Goal: Task Accomplishment & Management: Use online tool/utility

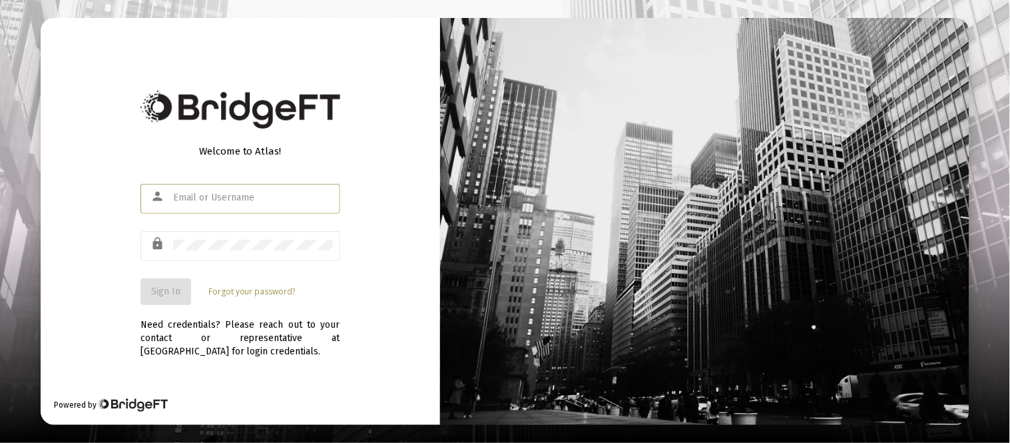
click at [237, 198] on input "text" at bounding box center [253, 197] width 160 height 11
type input "[EMAIL_ADDRESS][DOMAIN_NAME]"
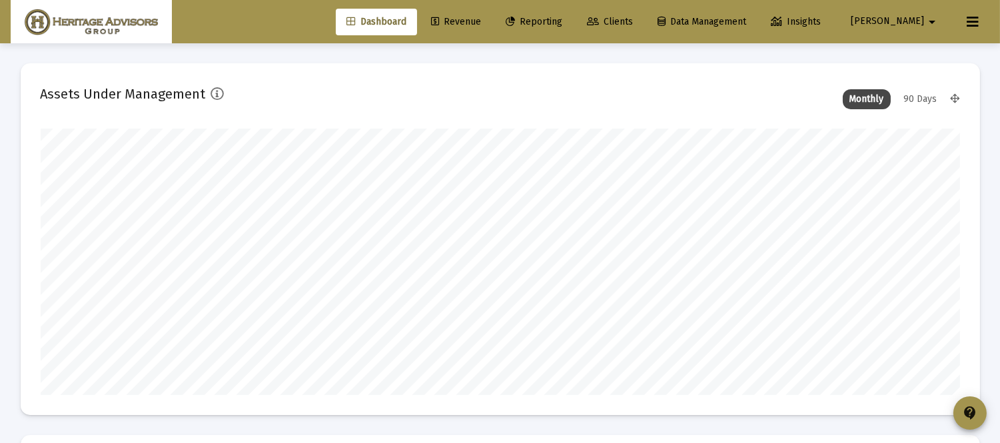
scroll to position [266, 919]
click at [562, 16] on span "Reporting" at bounding box center [534, 21] width 57 height 11
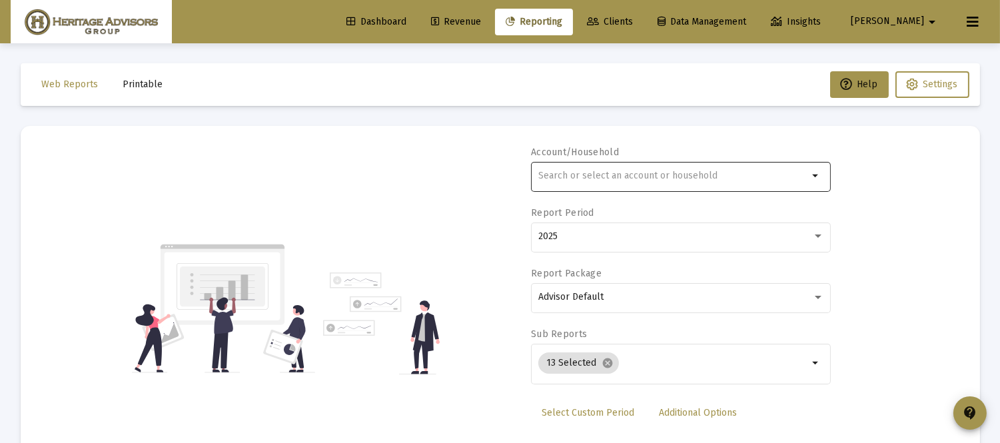
click at [568, 173] on input "text" at bounding box center [673, 176] width 270 height 11
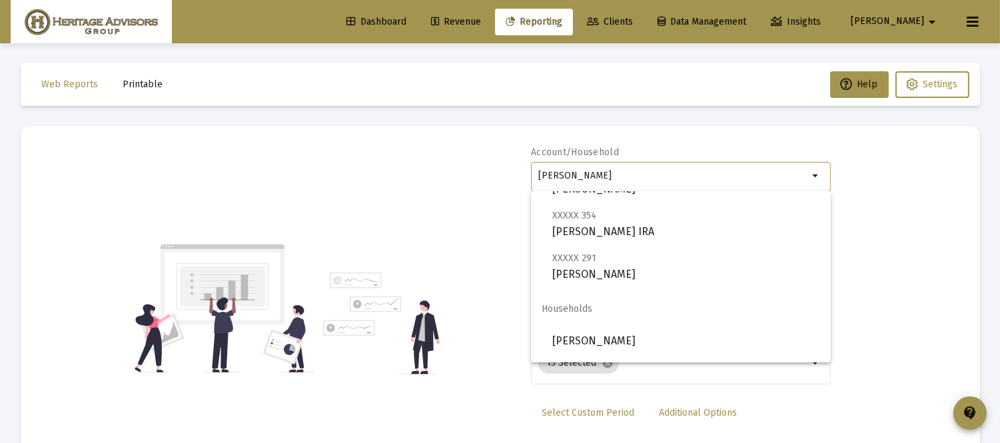
scroll to position [171, 0]
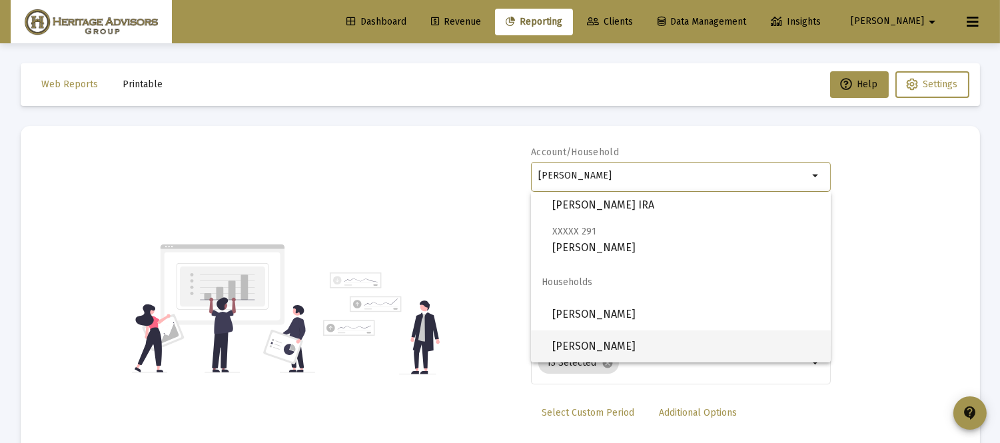
click at [595, 348] on span "[PERSON_NAME]" at bounding box center [686, 346] width 268 height 32
type input "[PERSON_NAME]"
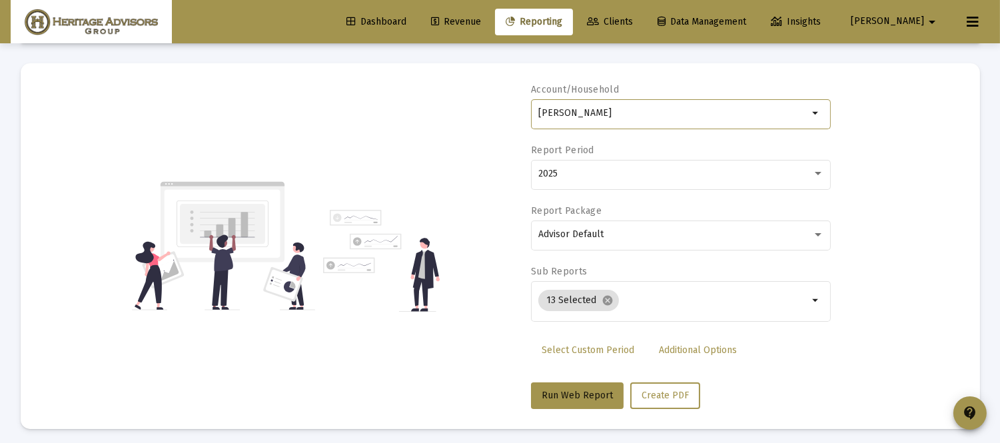
scroll to position [68, 0]
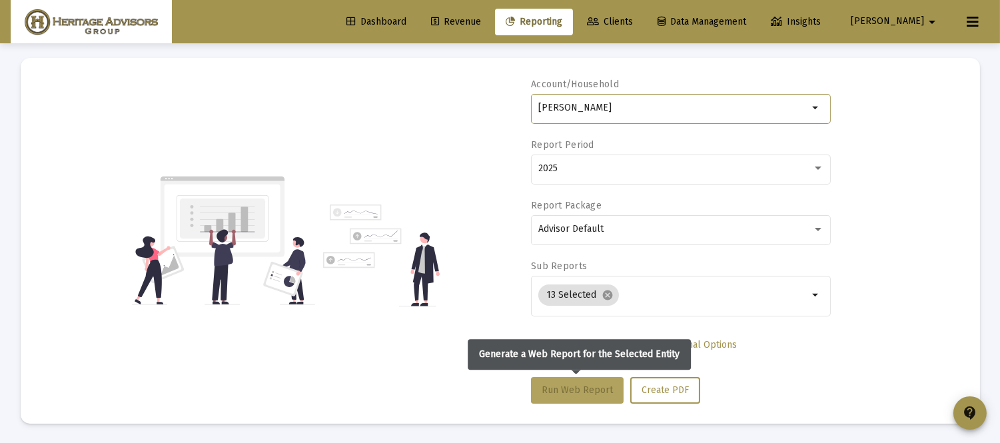
click at [574, 388] on span "Run Web Report" at bounding box center [577, 389] width 71 height 11
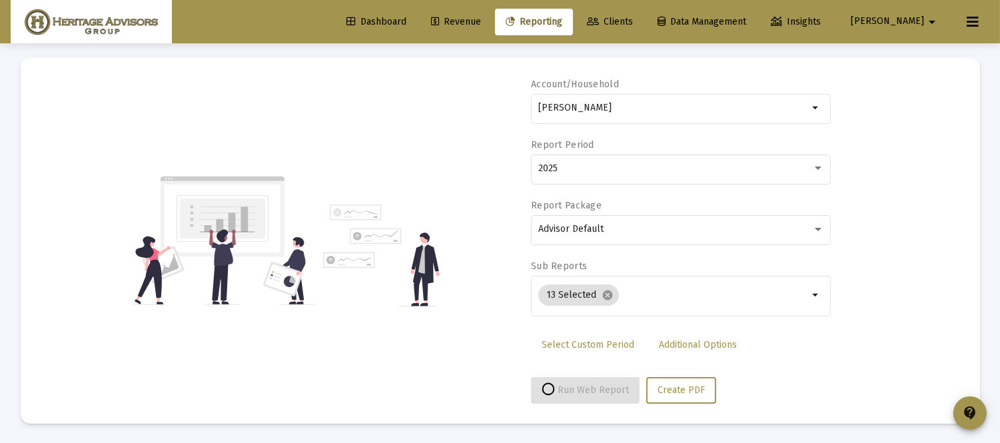
select select "View all"
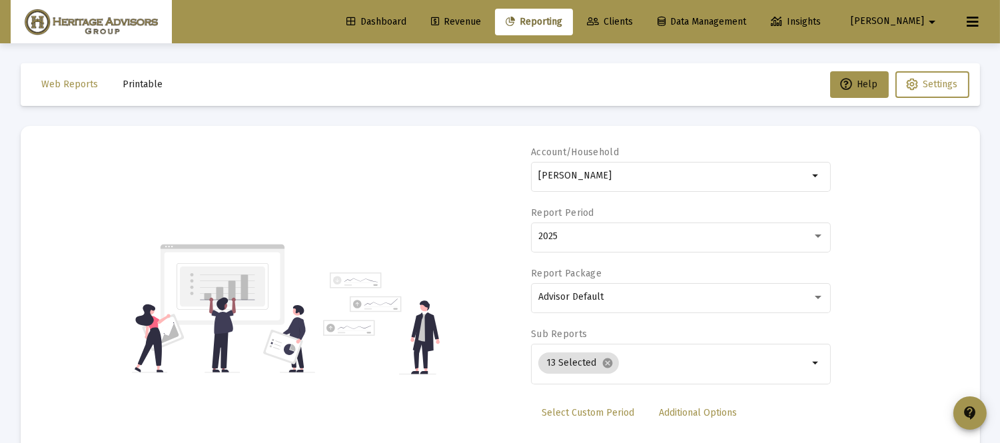
scroll to position [112, 0]
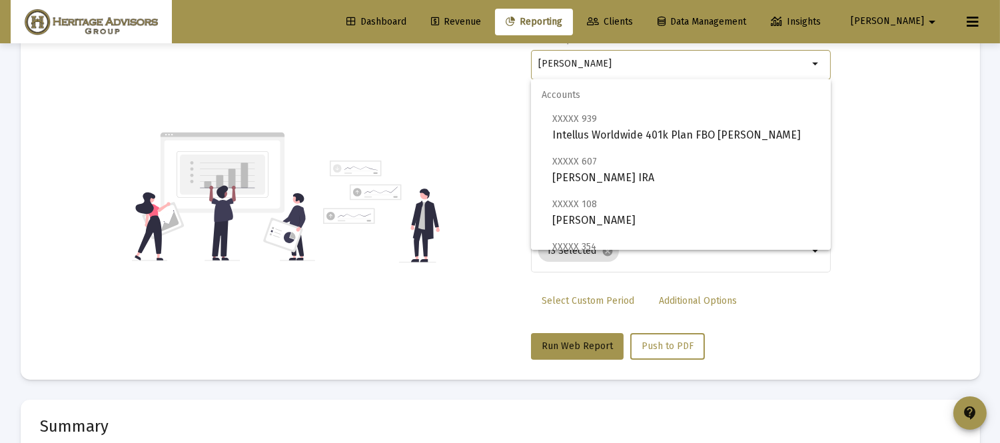
drag, startPoint x: 650, startPoint y: 65, endPoint x: 382, endPoint y: 143, distance: 278.9
click at [382, 142] on div "Account/[PERSON_NAME] arrow_drop_down Report Period 2025 Report Package Advisor…" at bounding box center [500, 197] width 919 height 326
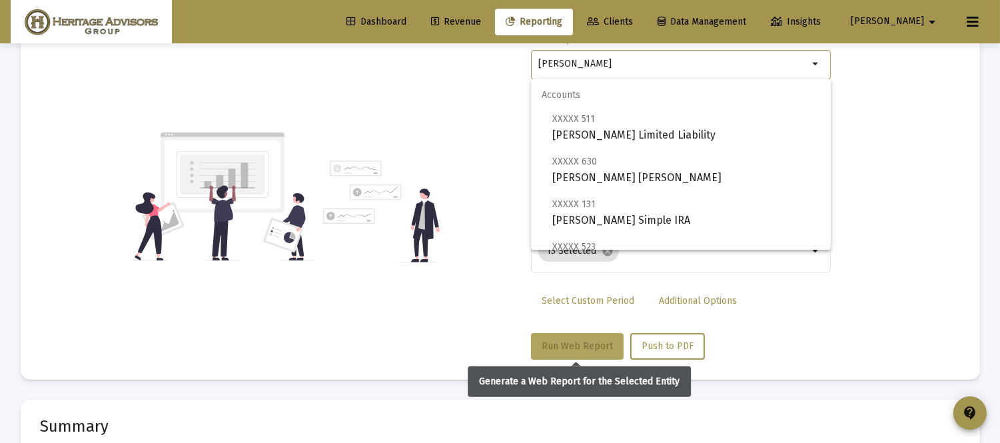
click at [564, 338] on button "Run Web Report" at bounding box center [577, 346] width 93 height 27
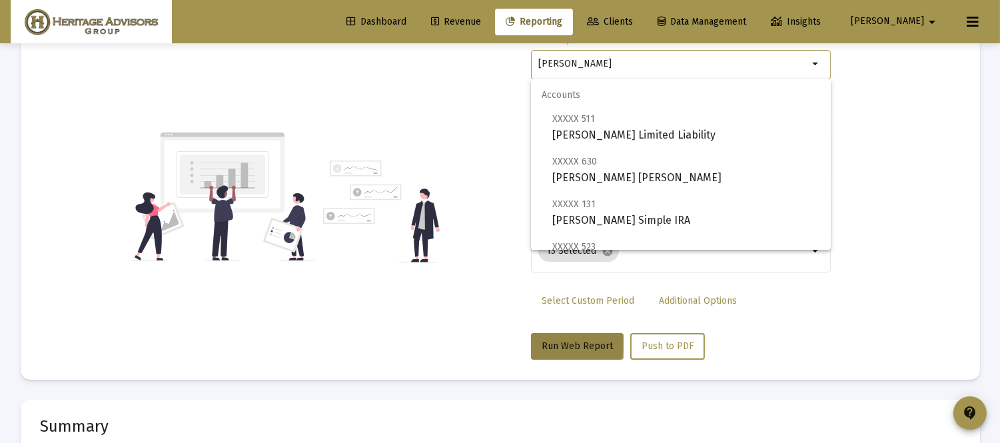
click at [581, 65] on input "[PERSON_NAME]" at bounding box center [673, 64] width 270 height 11
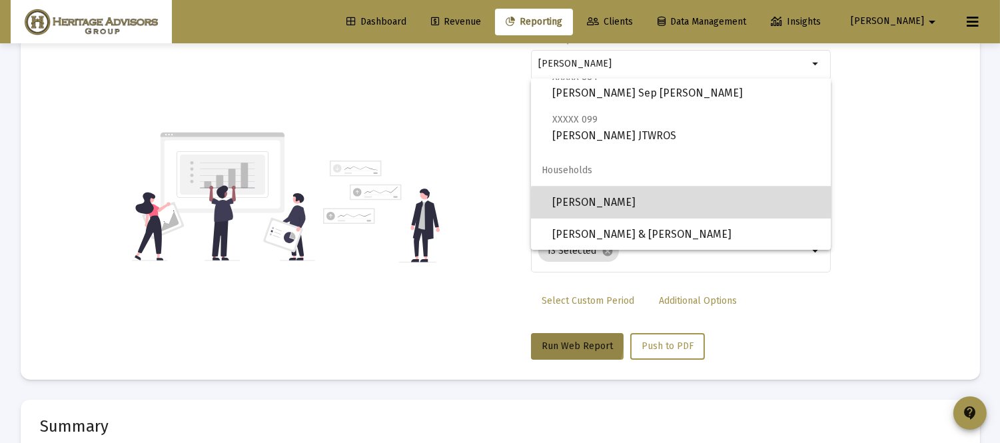
click at [706, 209] on span "[PERSON_NAME]" at bounding box center [686, 203] width 268 height 32
type input "[PERSON_NAME]"
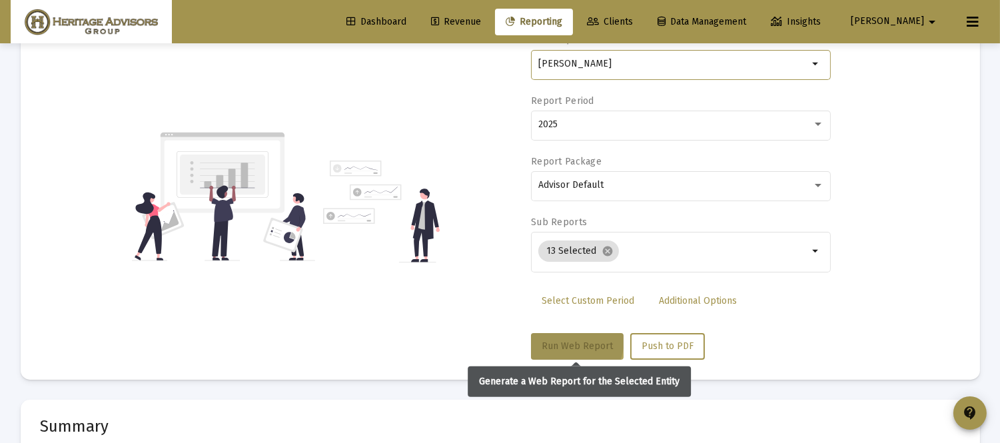
click at [577, 347] on span "Run Web Report" at bounding box center [577, 345] width 71 height 11
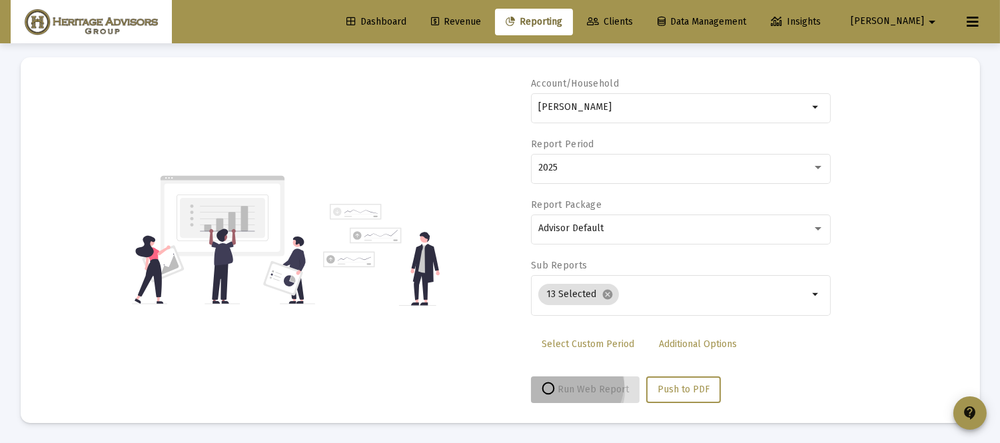
scroll to position [68, 0]
select select "View all"
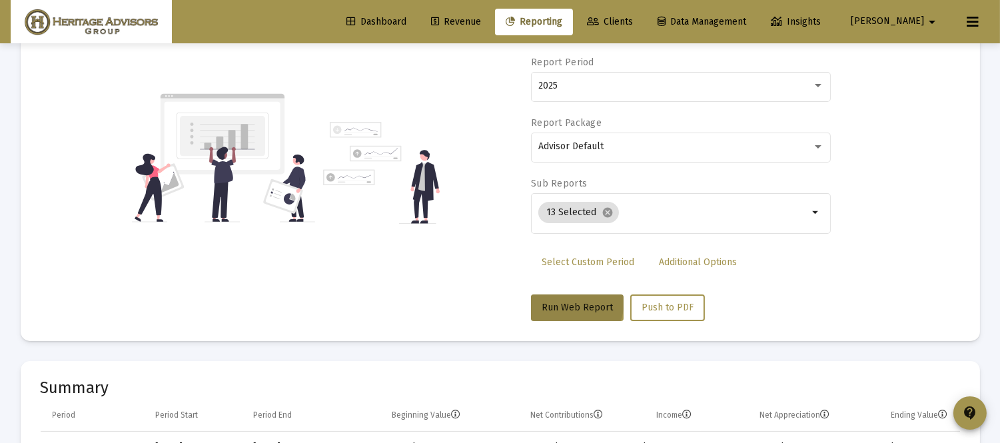
scroll to position [0, 0]
